Goal: Information Seeking & Learning: Learn about a topic

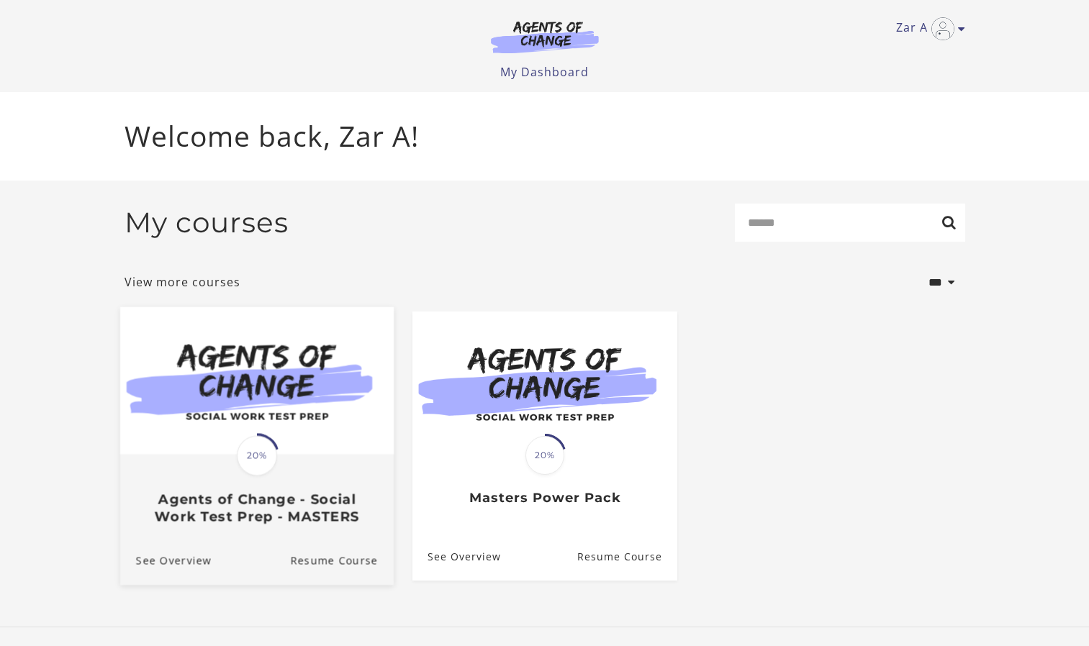
click at [250, 464] on span "20%" at bounding box center [257, 455] width 40 height 40
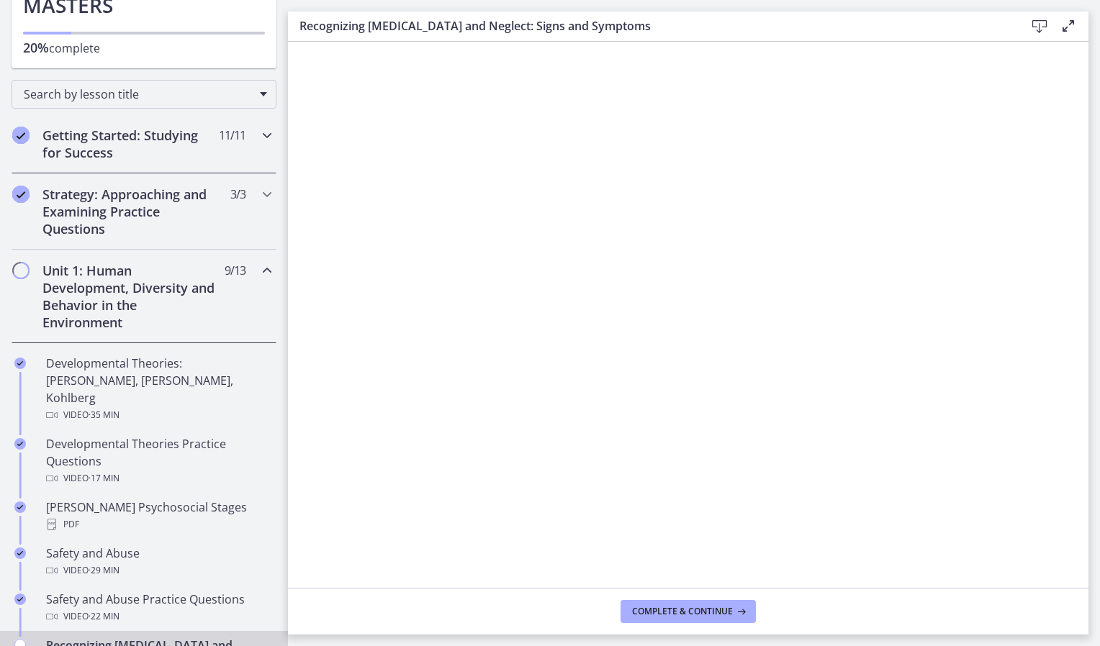
scroll to position [160, 0]
click at [124, 302] on h2 "Unit 1: Human Development, Diversity and Behavior in the Environment" at bounding box center [130, 296] width 176 height 69
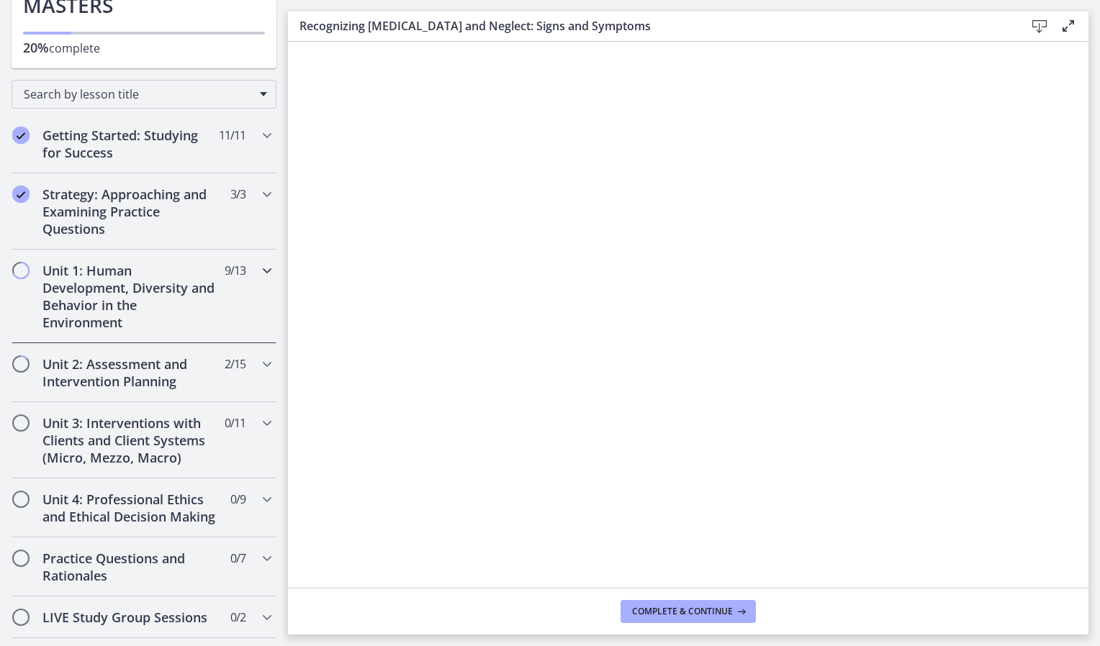
click at [133, 304] on h2 "Unit 1: Human Development, Diversity and Behavior in the Environment" at bounding box center [130, 296] width 176 height 69
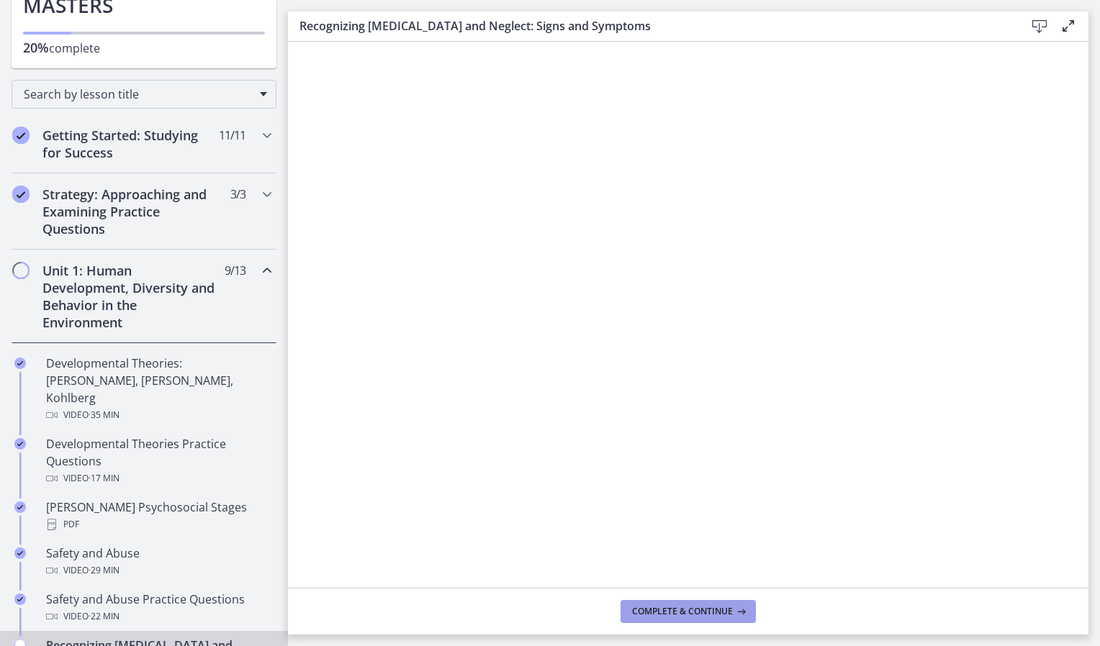
click at [678, 611] on span "Complete & continue" at bounding box center [682, 612] width 101 height 12
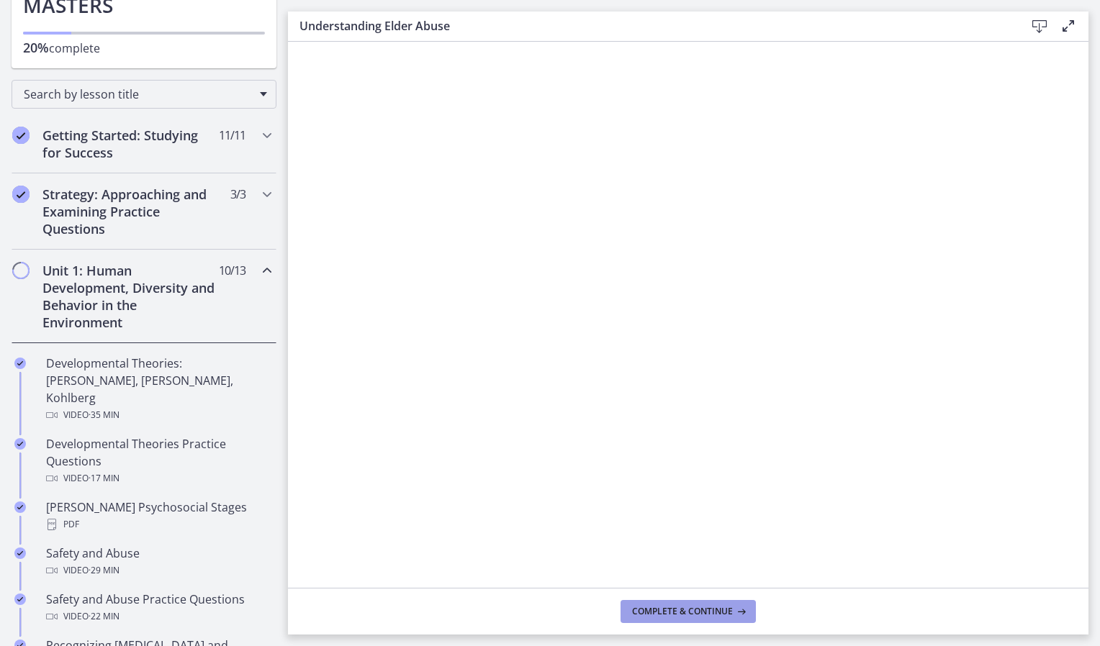
click at [659, 611] on span "Complete & continue" at bounding box center [682, 612] width 101 height 12
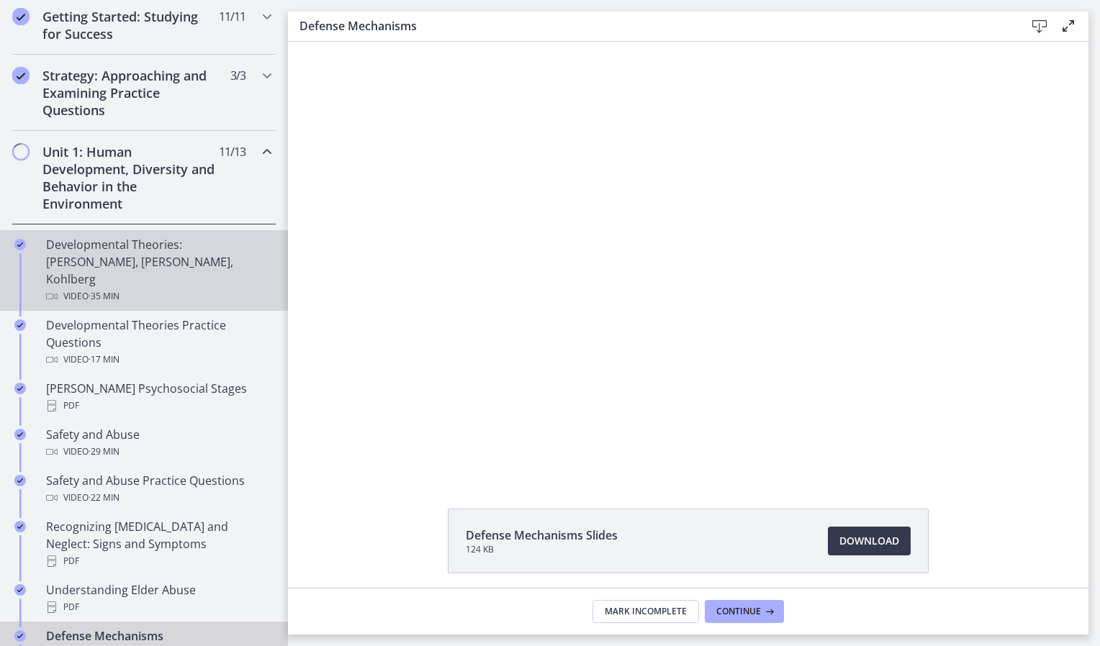
scroll to position [277, 0]
click at [142, 265] on div "Developmental Theories: [PERSON_NAME], [PERSON_NAME], Kohlberg Video · 35 min" at bounding box center [158, 272] width 225 height 69
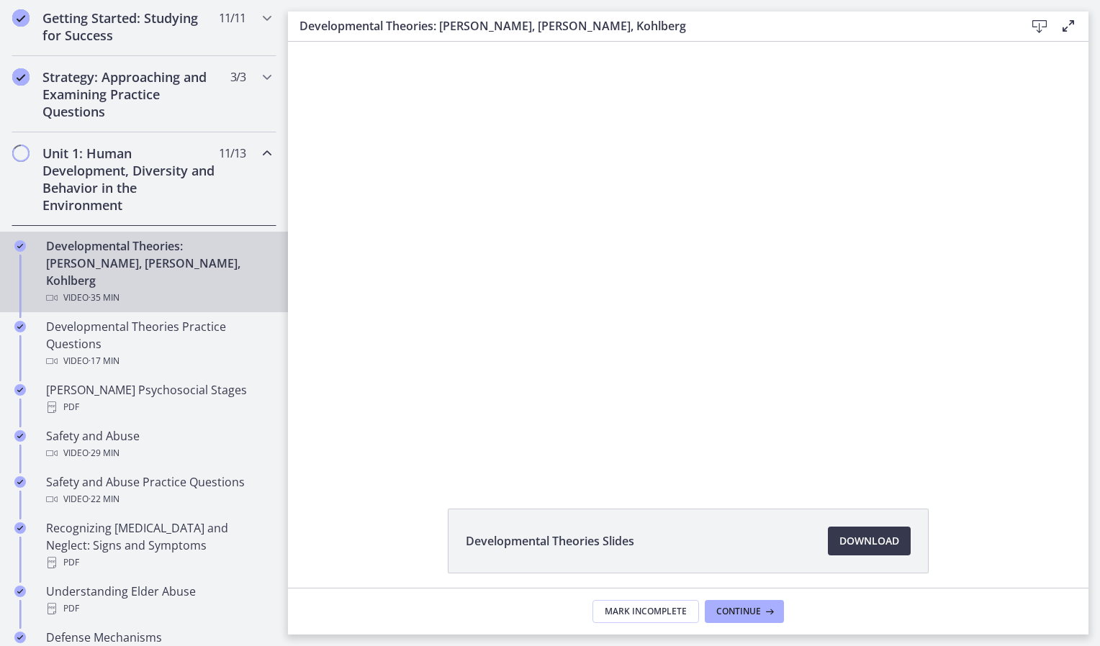
click at [152, 182] on h2 "Unit 1: Human Development, Diversity and Behavior in the Environment" at bounding box center [130, 179] width 176 height 69
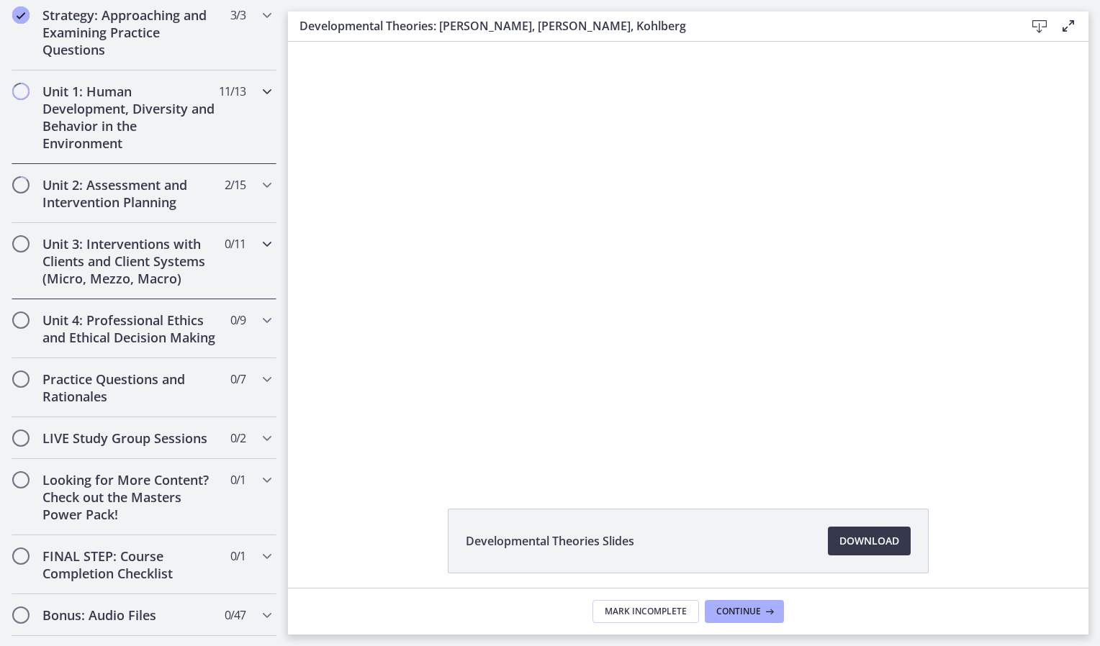
scroll to position [340, 0]
